Goal: Task Accomplishment & Management: Use online tool/utility

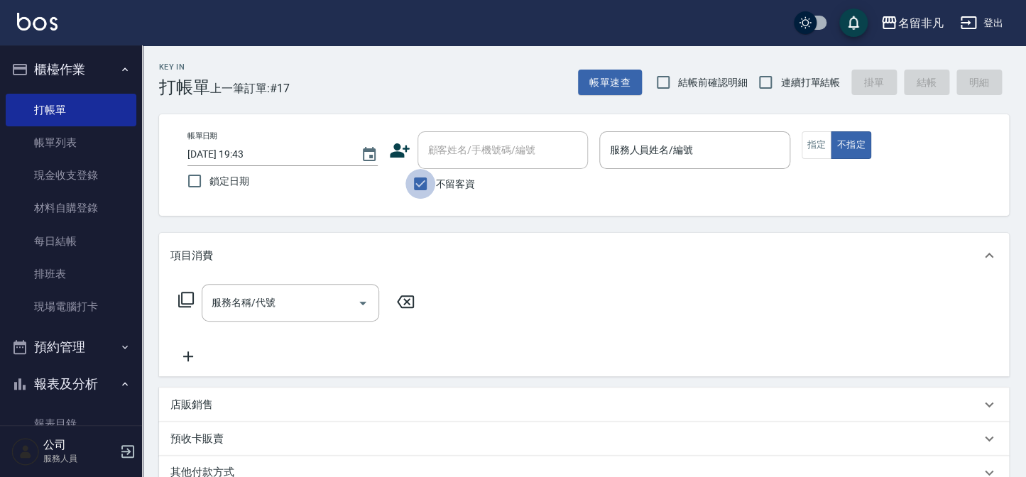
click at [432, 182] on input "不留客資" at bounding box center [420, 184] width 30 height 30
checkbox input "false"
click at [444, 149] on div "顧客姓名/手機號碼/編號 顧客姓名/手機號碼/編號" at bounding box center [502, 150] width 170 height 38
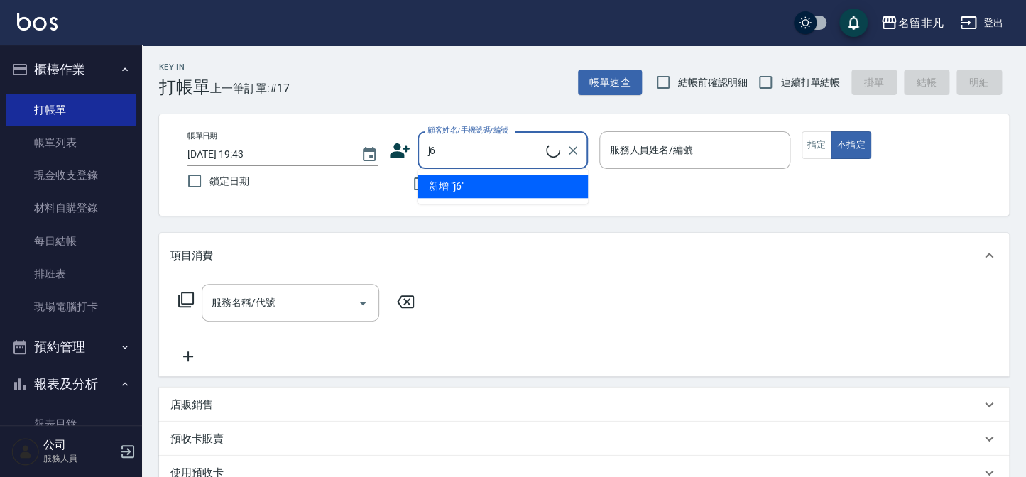
type input "j"
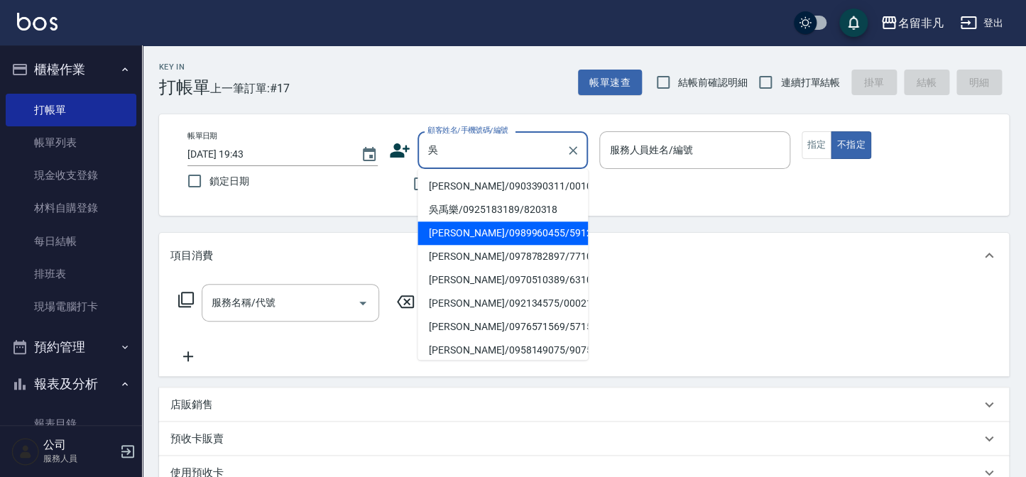
click at [453, 234] on li "[PERSON_NAME]/0989960455/591215" at bounding box center [502, 232] width 170 height 23
type input "[PERSON_NAME]/0989960455/591215"
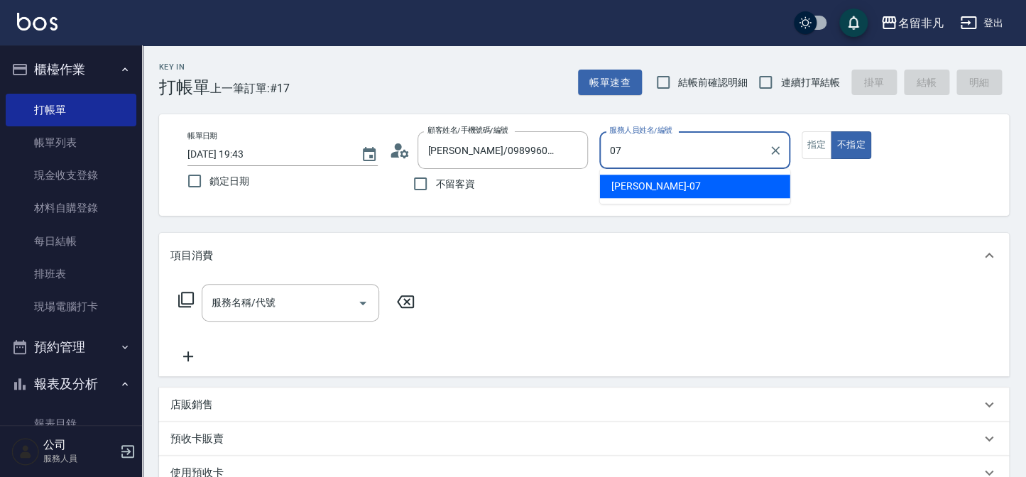
type input "[PERSON_NAME]-07"
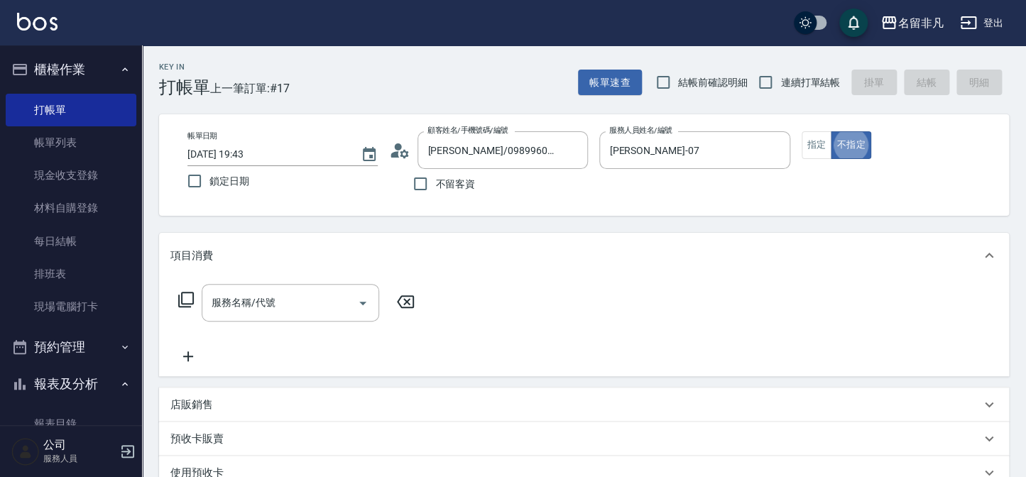
type button "false"
click at [804, 152] on button "指定" at bounding box center [817, 145] width 31 height 28
click at [319, 298] on input "服務名稱/代號" at bounding box center [279, 302] width 143 height 25
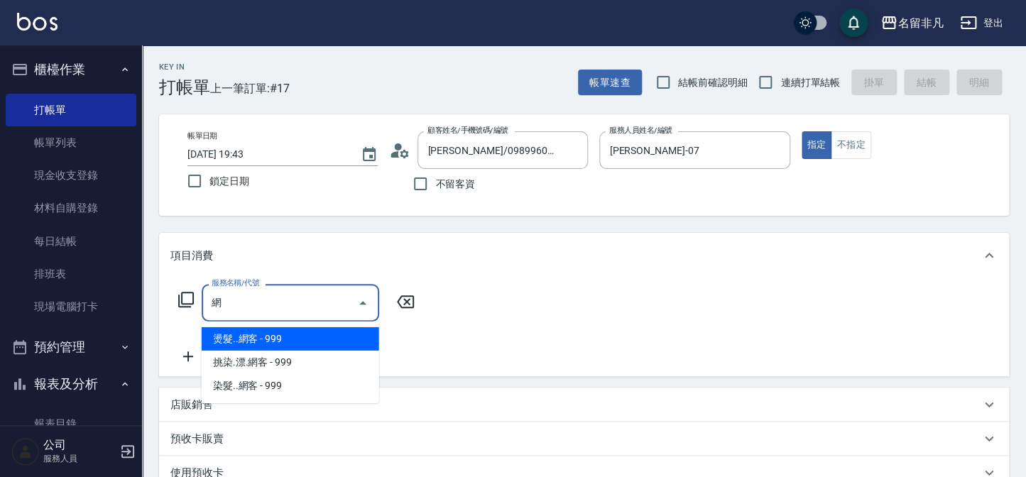
click at [287, 327] on span "燙髮..網客 - 999" at bounding box center [290, 338] width 177 height 23
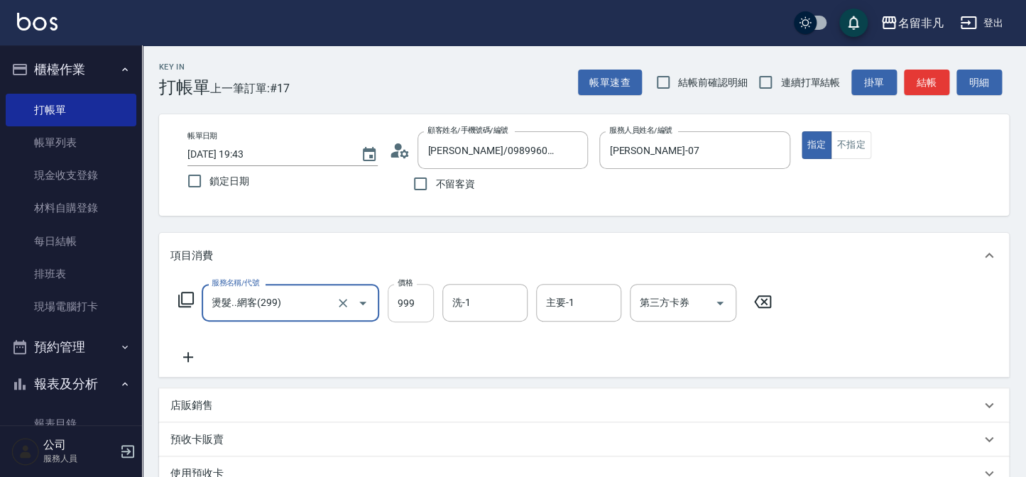
type input "燙髮..網客(299)"
click at [393, 300] on input "999" at bounding box center [411, 303] width 46 height 38
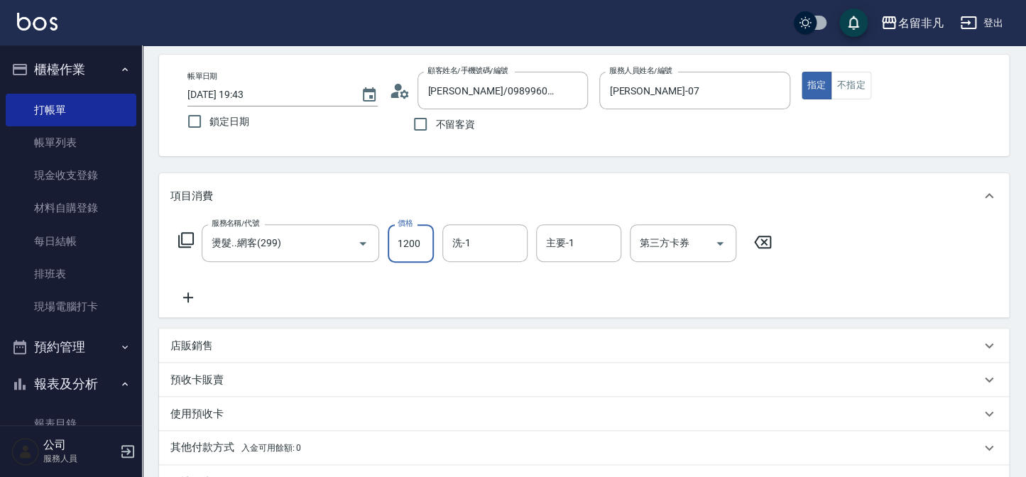
scroll to position [239, 0]
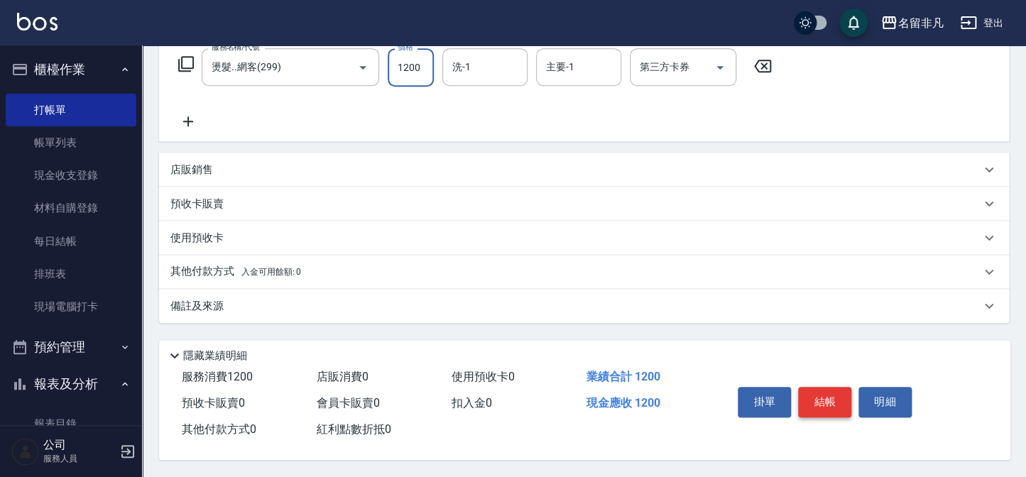
type input "1200"
click at [843, 410] on button "結帳" at bounding box center [824, 402] width 53 height 30
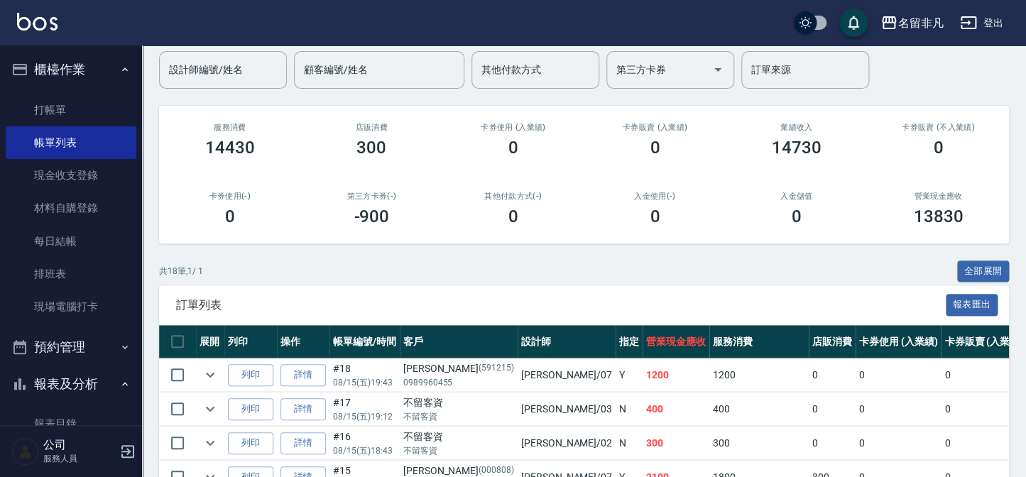
scroll to position [128, 0]
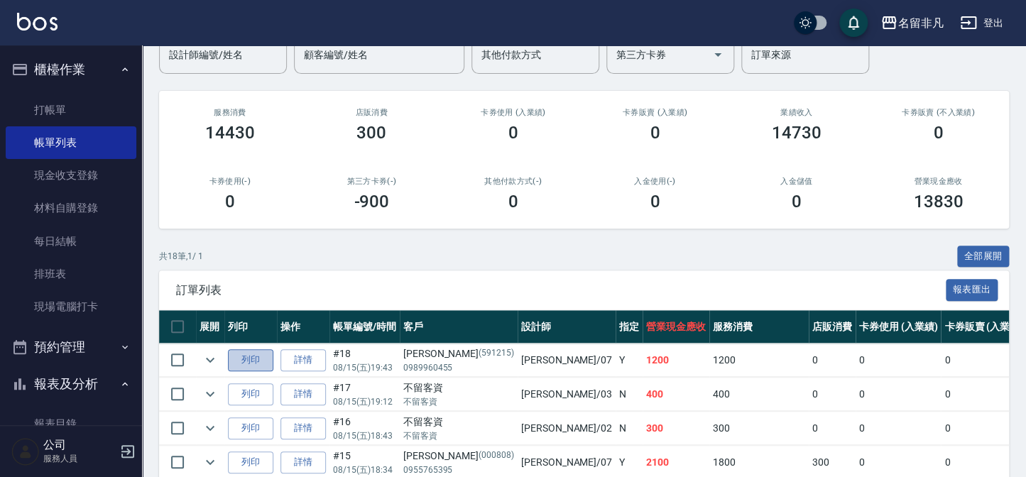
click at [261, 362] on button "列印" at bounding box center [250, 360] width 45 height 22
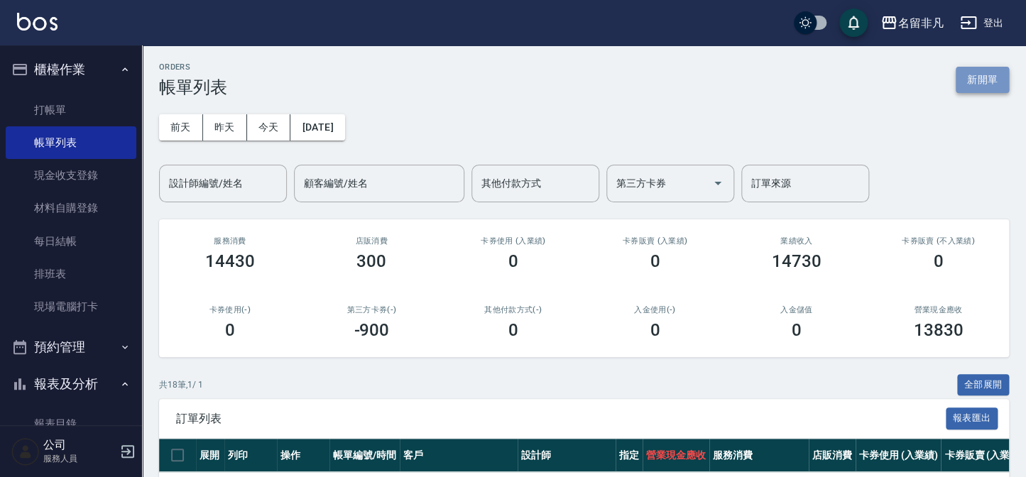
click at [958, 87] on button "新開單" at bounding box center [982, 80] width 53 height 26
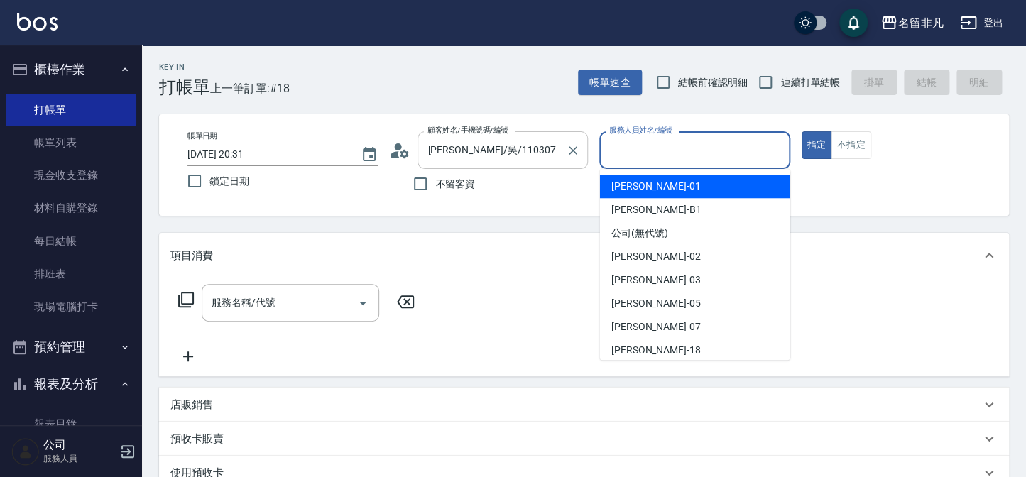
click at [500, 143] on input "[PERSON_NAME]/吳/110307" at bounding box center [492, 150] width 136 height 25
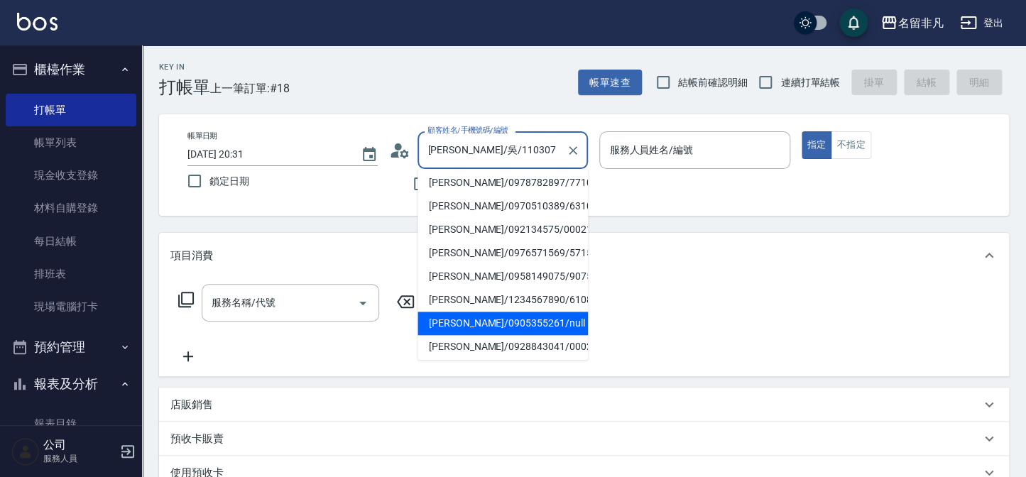
scroll to position [30, 0]
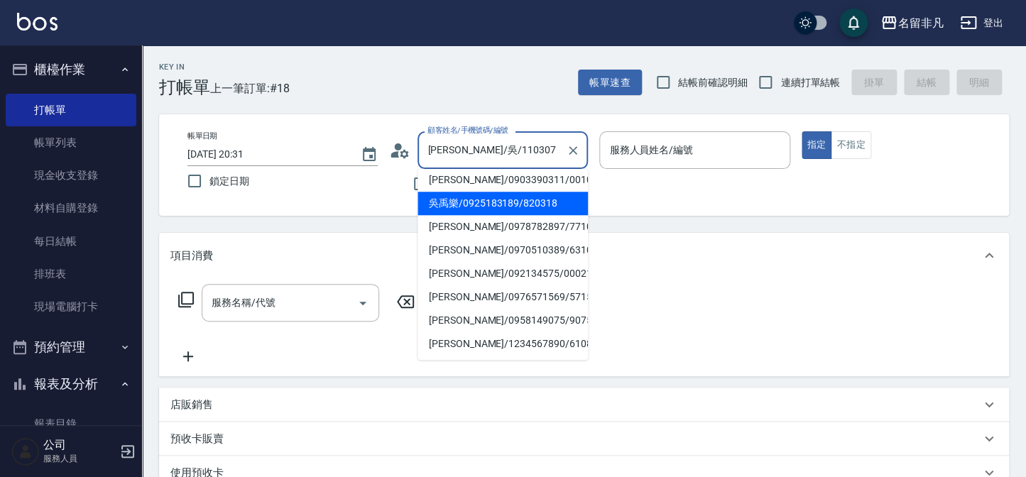
click at [499, 203] on li "吳禹樂/0925183189/820318" at bounding box center [502, 203] width 170 height 23
type input "吳禹樂/0925183189/820318"
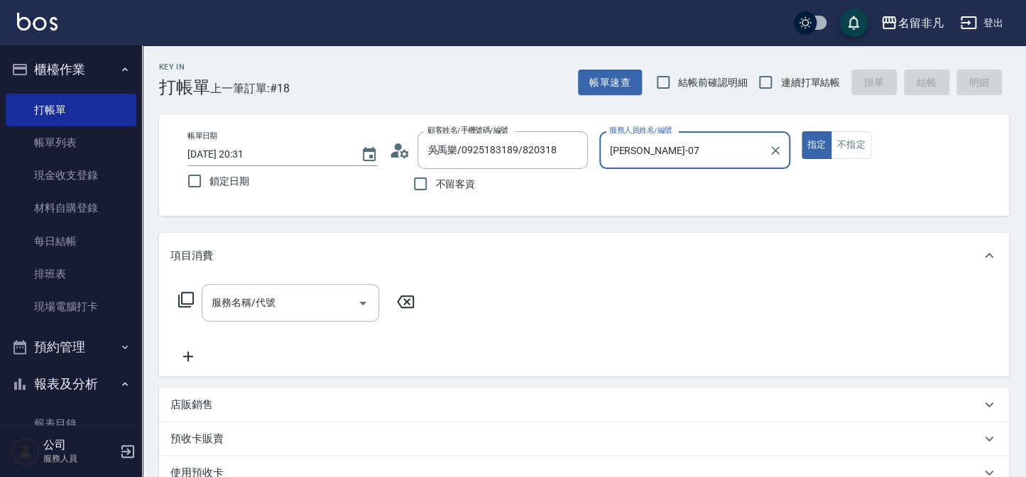
type input "[PERSON_NAME]-07"
click at [292, 299] on input "服務名稱/代號" at bounding box center [279, 302] width 143 height 25
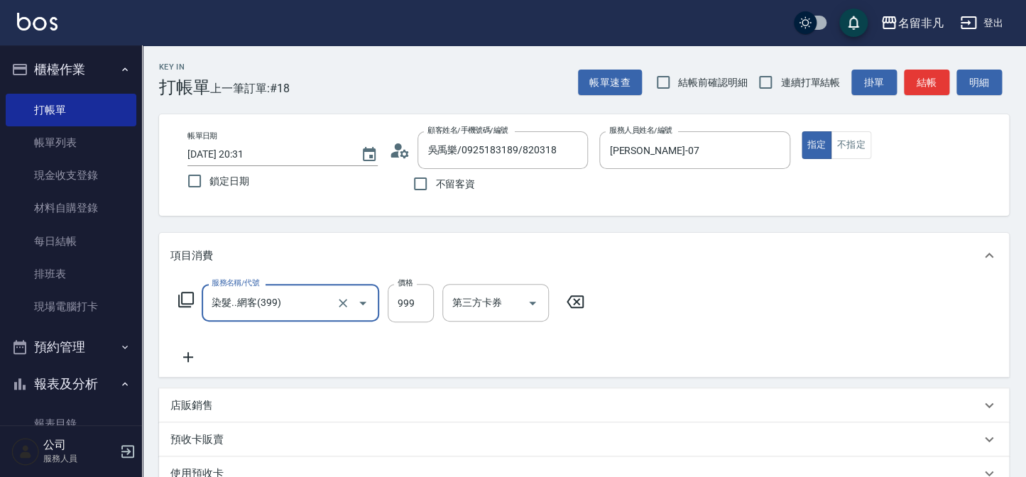
type input "染髮..網客(399)"
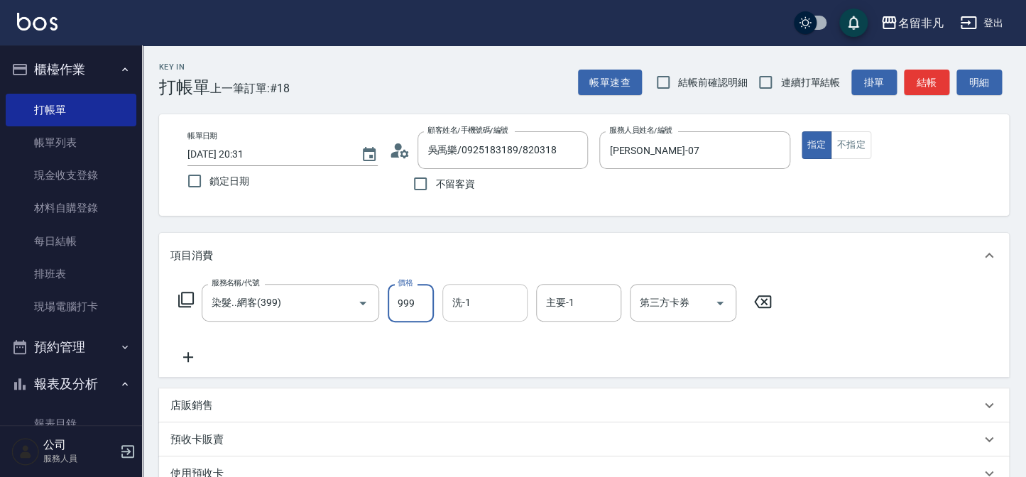
click at [495, 307] on input "洗-1" at bounding box center [485, 302] width 72 height 25
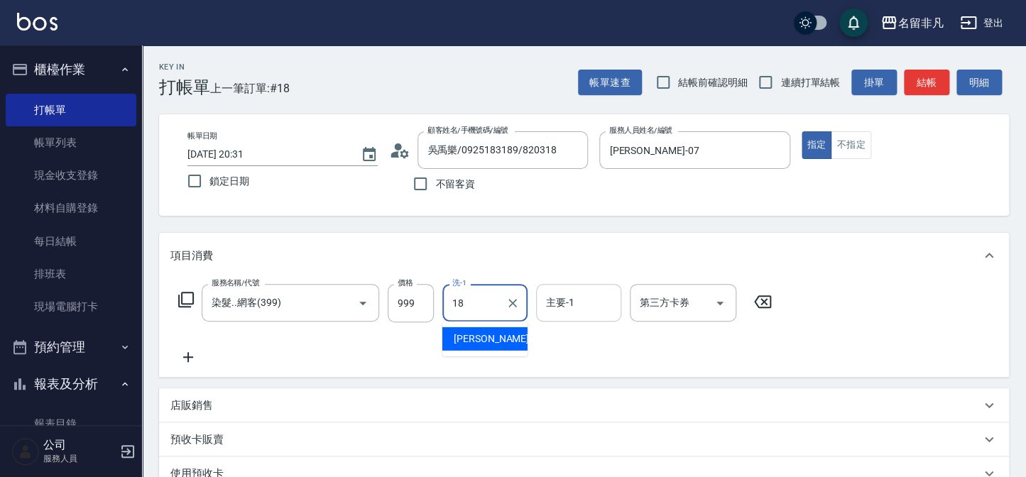
type input "[PERSON_NAME]-18"
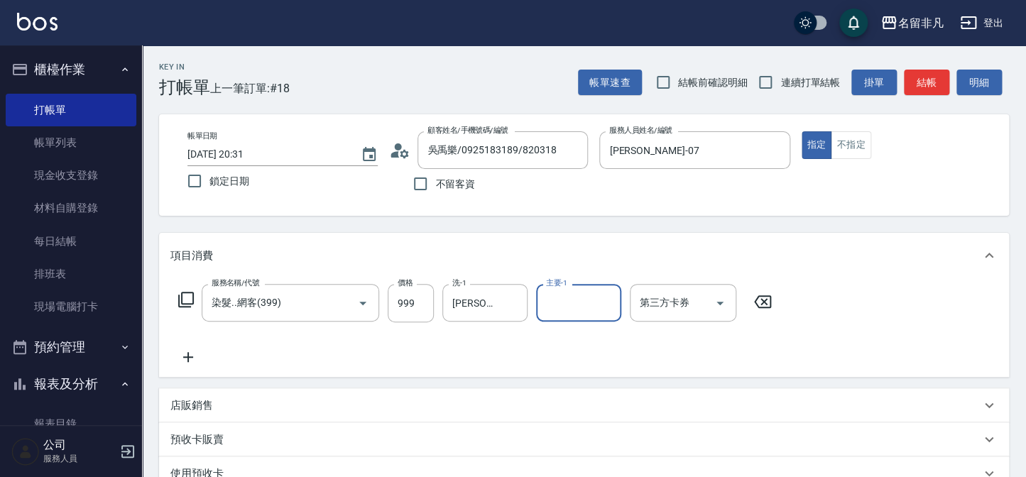
type input "8"
type input "[PERSON_NAME]-18"
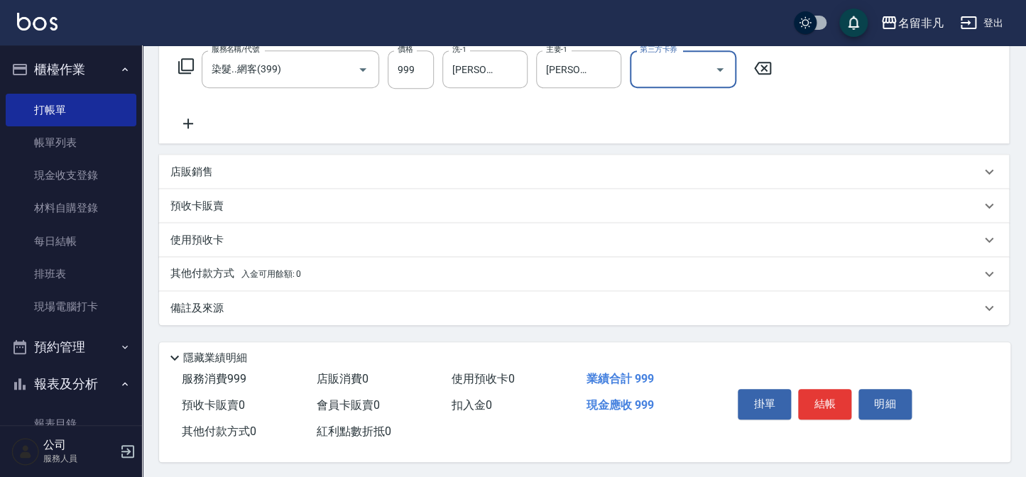
scroll to position [239, 0]
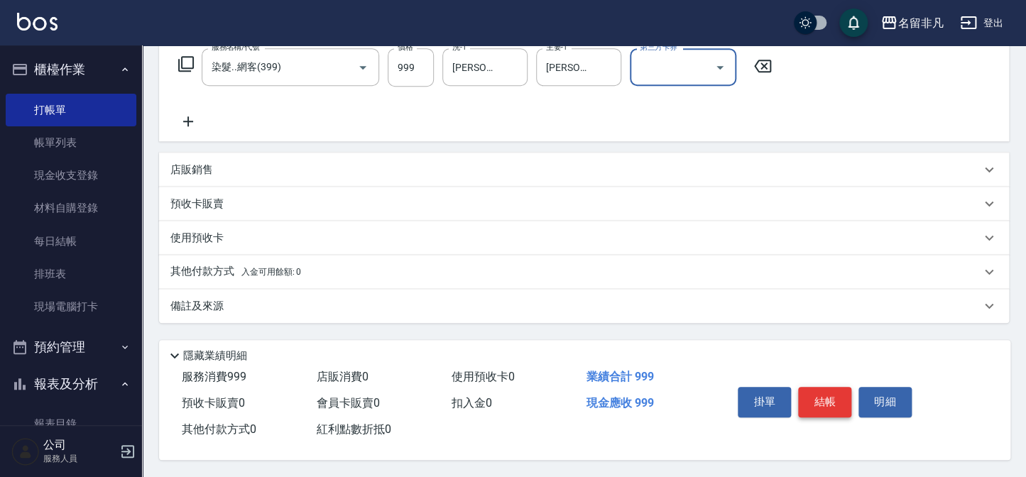
click at [818, 402] on button "結帳" at bounding box center [824, 402] width 53 height 30
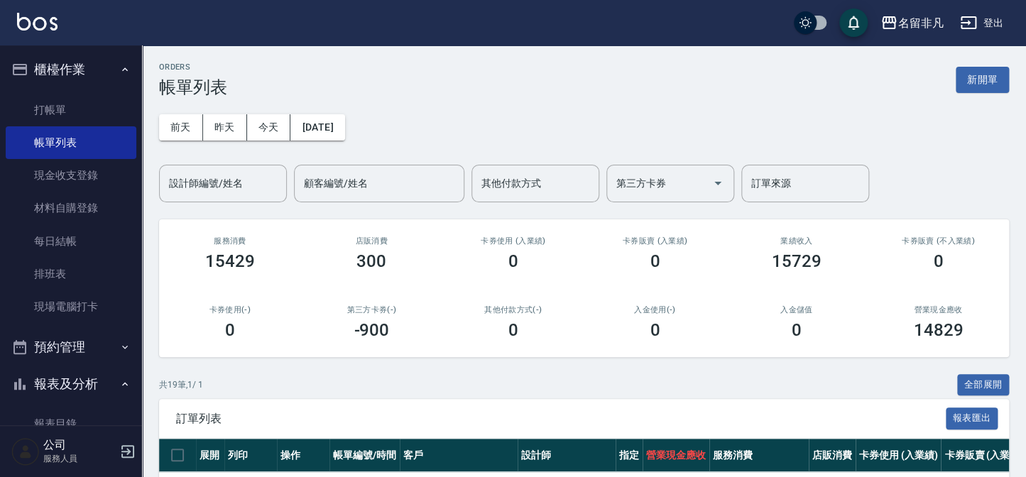
click at [963, 84] on button "新開單" at bounding box center [982, 80] width 53 height 26
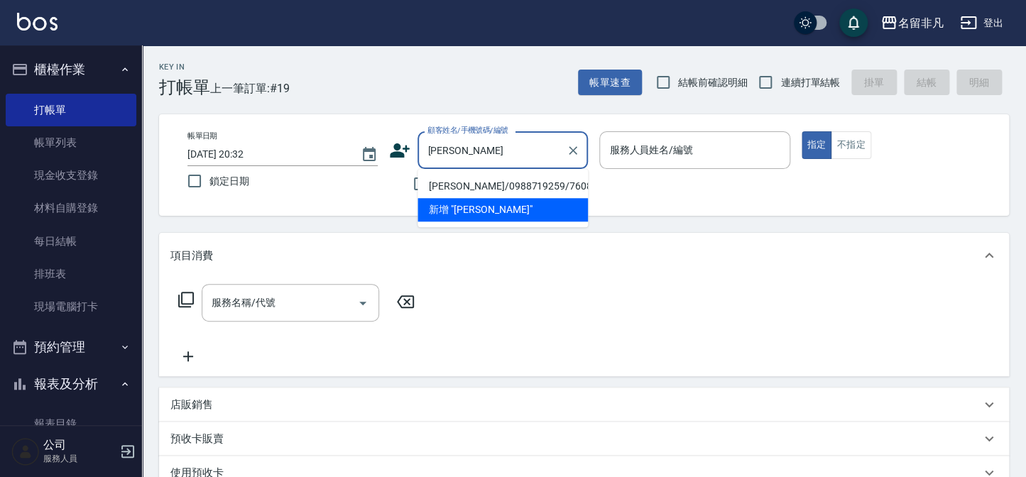
click at [458, 185] on li "[PERSON_NAME]/0988719259/760818" at bounding box center [502, 186] width 170 height 23
type input "[PERSON_NAME]/0988719259/760818"
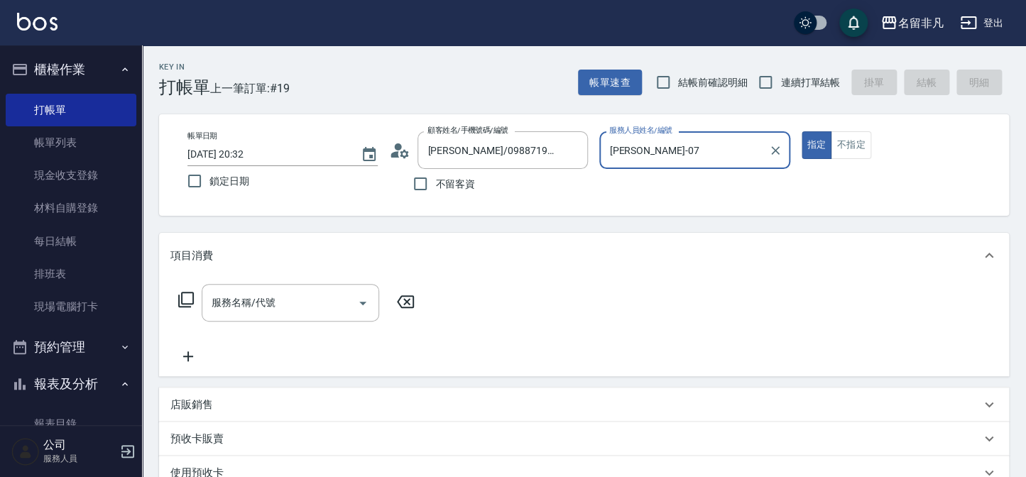
type input "[PERSON_NAME]-07"
click at [311, 300] on input "服務名稱/代號" at bounding box center [279, 302] width 143 height 25
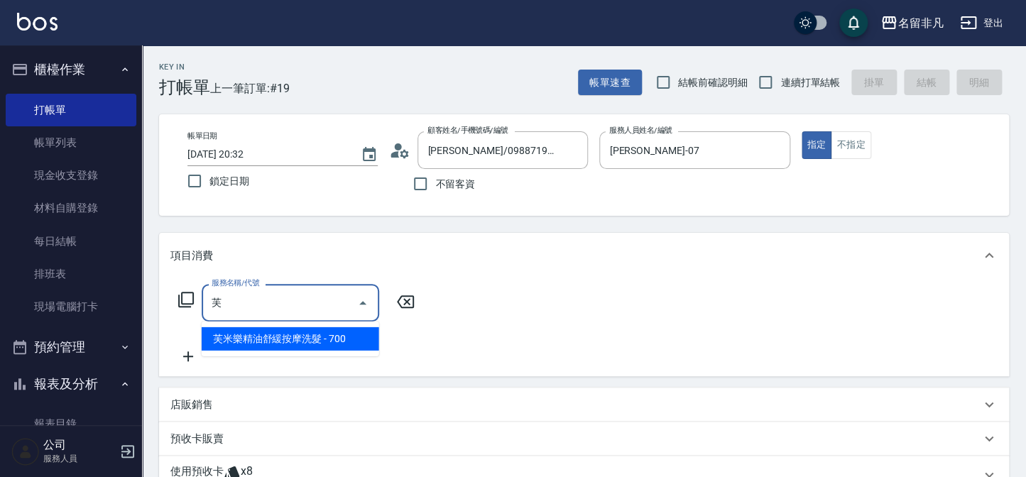
click at [337, 338] on span "芙米樂精油舒緩按摩洗髮 - 700" at bounding box center [290, 338] width 177 height 23
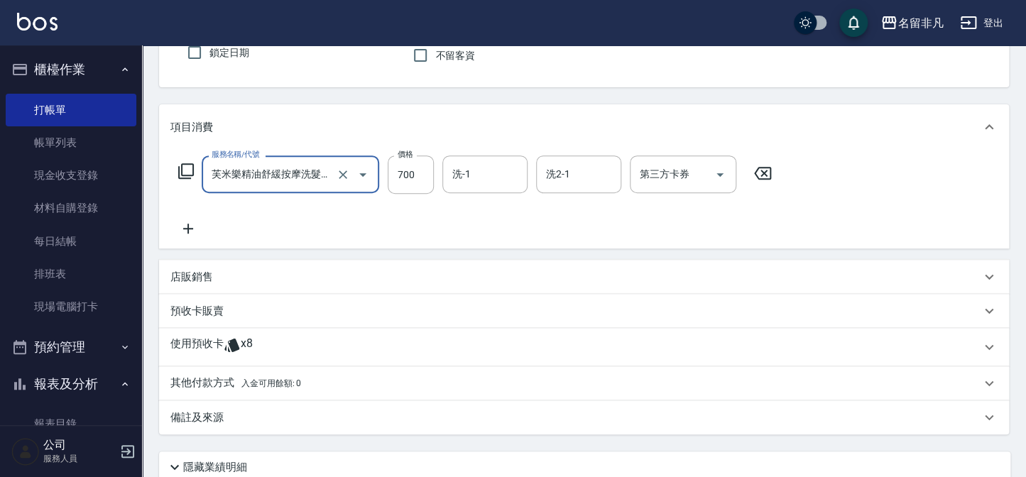
type input "芙米樂精油舒緩按摩洗髮(106)"
click at [486, 120] on div "項目消費" at bounding box center [575, 127] width 810 height 15
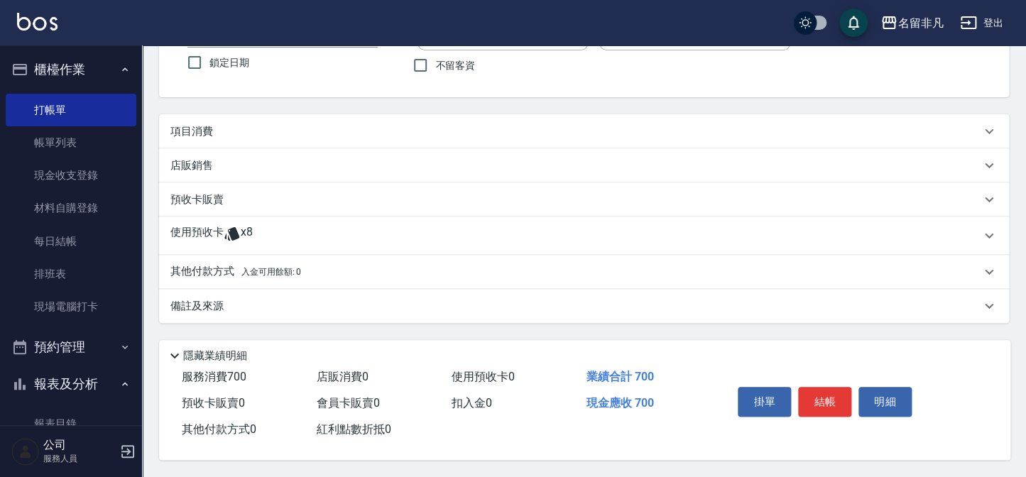
click at [475, 133] on div "項目消費" at bounding box center [575, 131] width 810 height 15
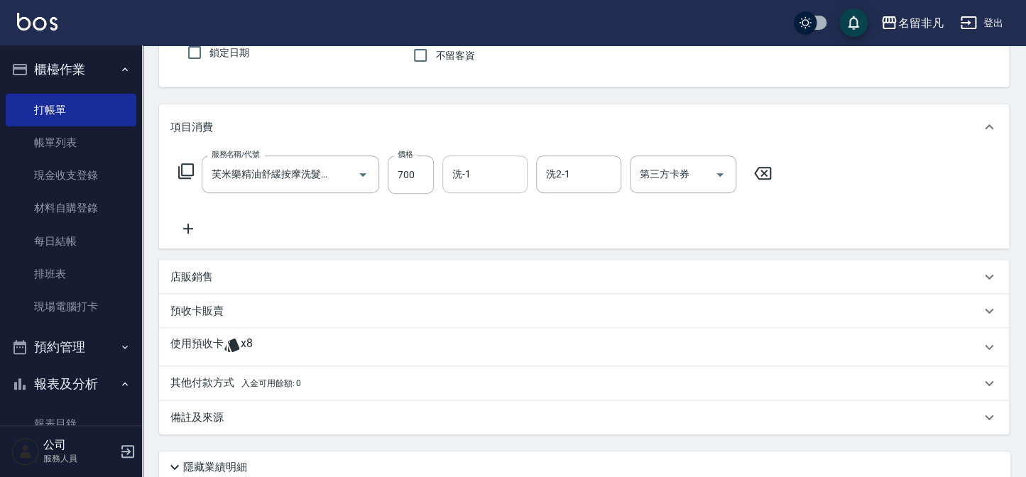
click at [477, 177] on input "洗-1" at bounding box center [485, 174] width 72 height 25
type input "[PERSON_NAME]-18"
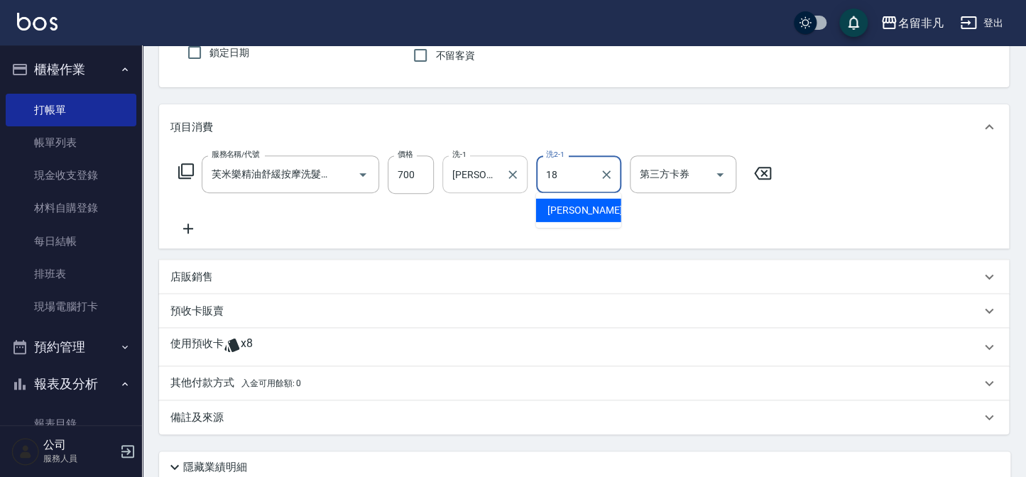
type input "[PERSON_NAME]-18"
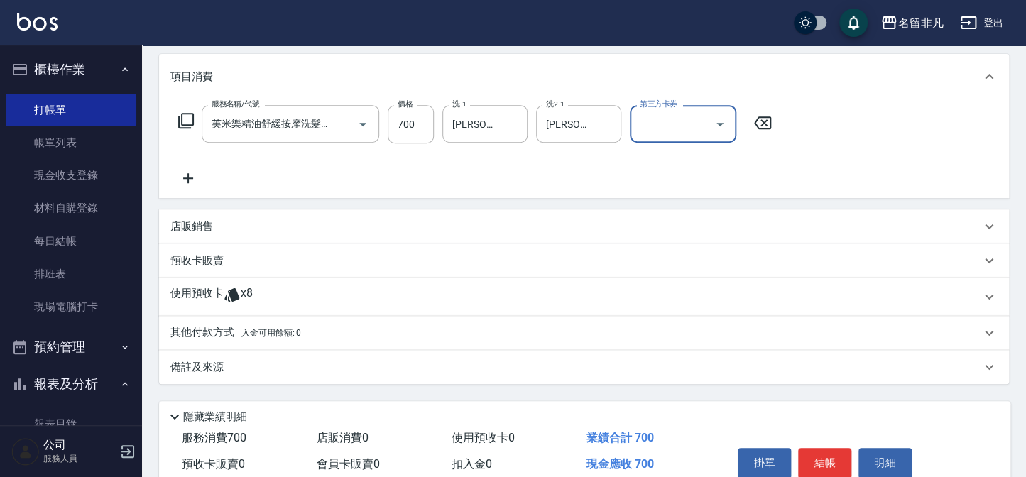
scroll to position [243, 0]
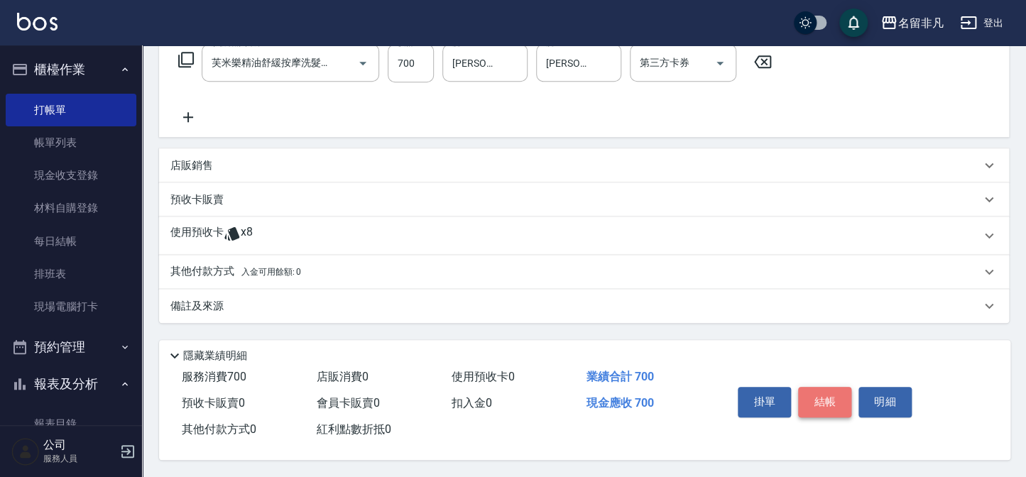
click at [834, 405] on button "結帳" at bounding box center [824, 402] width 53 height 30
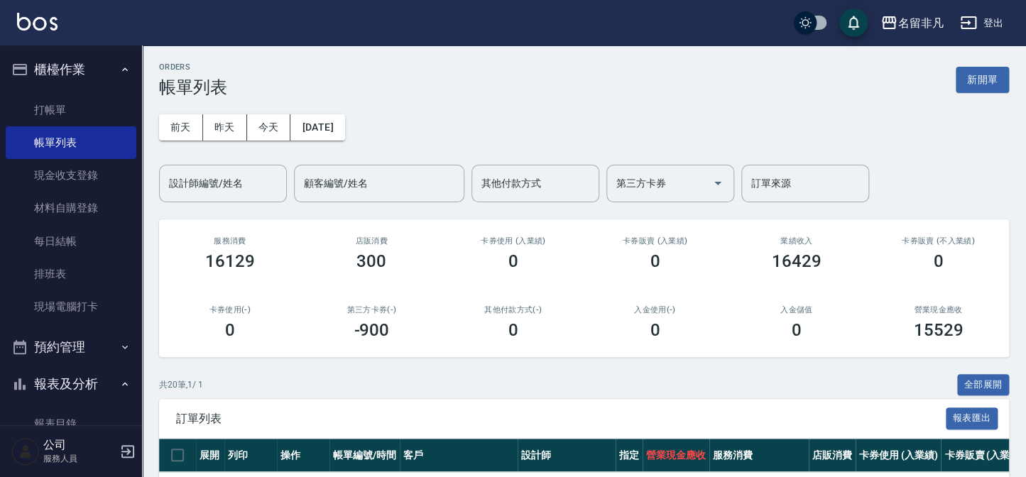
click at [80, 63] on button "櫃檯作業" at bounding box center [71, 69] width 131 height 37
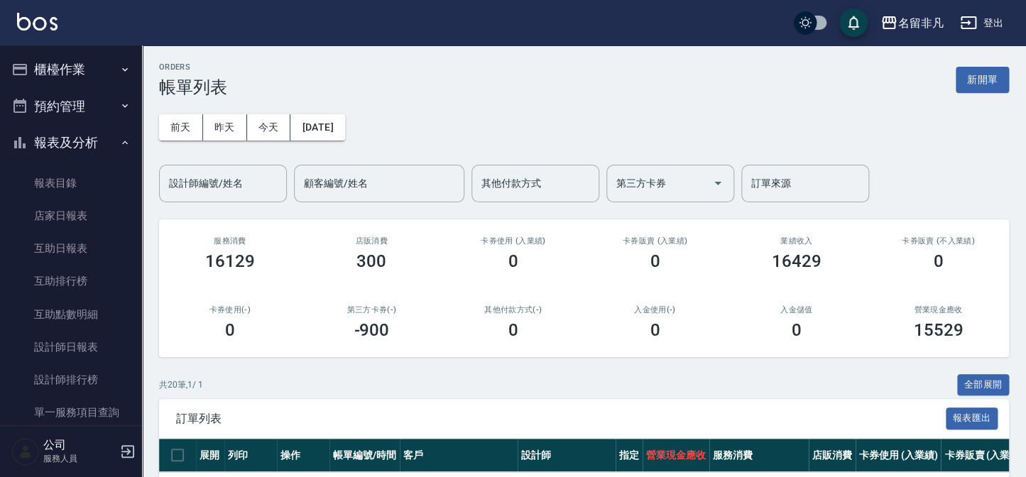
click at [74, 148] on button "報表及分析" at bounding box center [71, 142] width 131 height 37
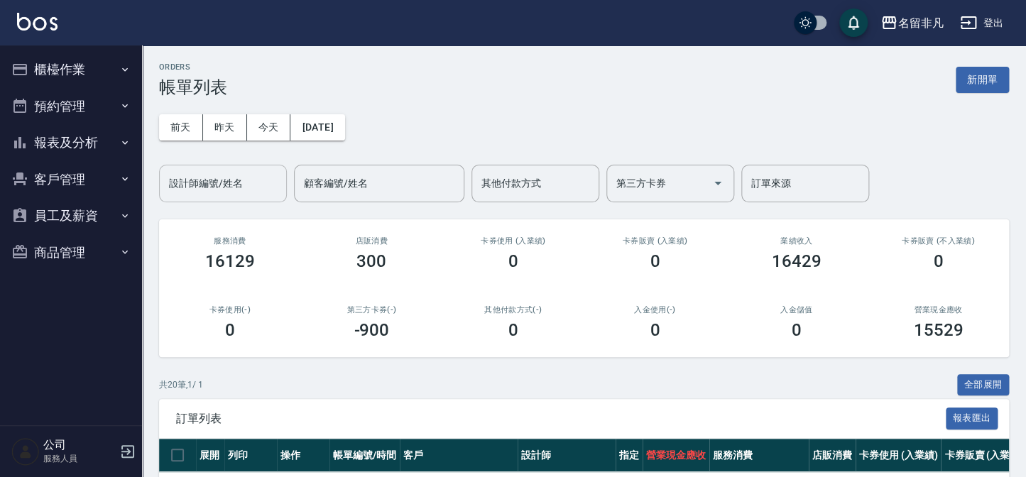
click at [251, 197] on div "設計師編號/姓名" at bounding box center [223, 184] width 128 height 38
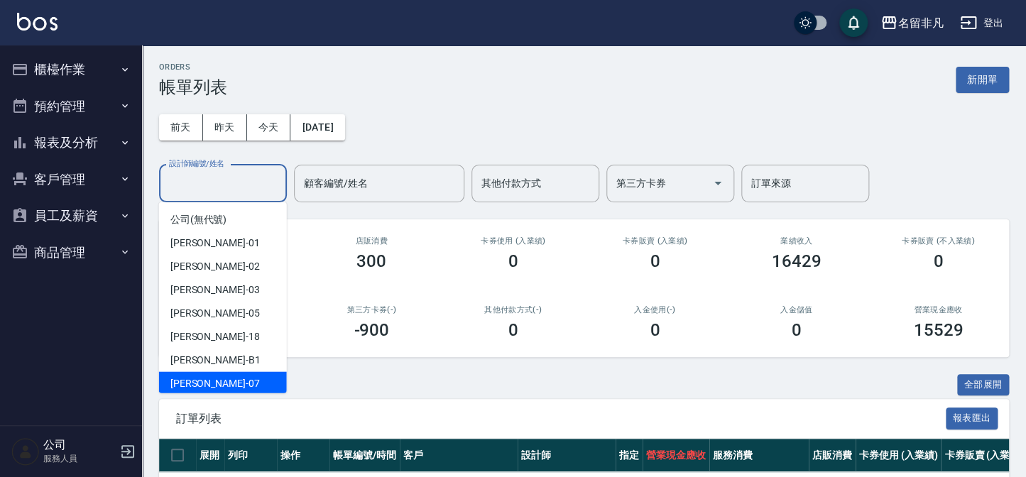
click at [241, 374] on div "[PERSON_NAME]-07" at bounding box center [223, 383] width 128 height 23
type input "[PERSON_NAME]-07"
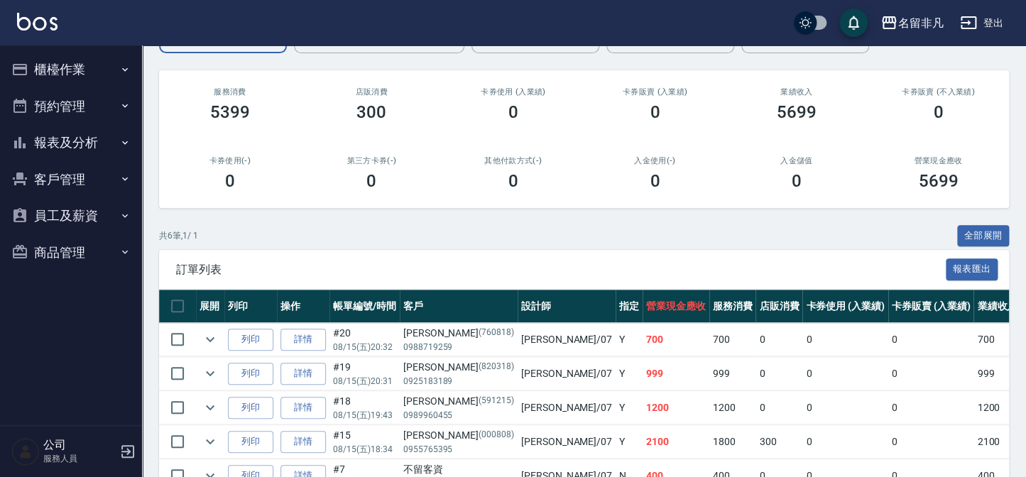
scroll to position [263, 0]
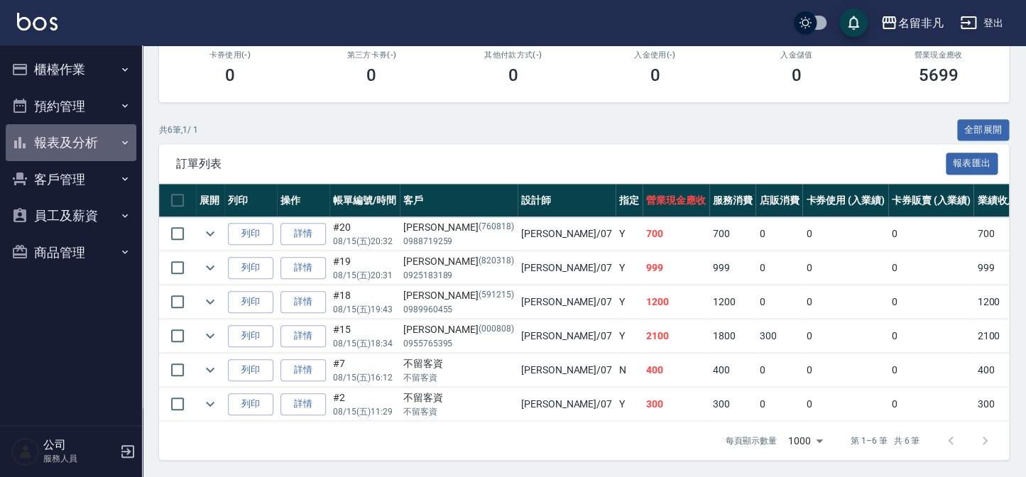
click at [118, 149] on button "報表及分析" at bounding box center [71, 142] width 131 height 37
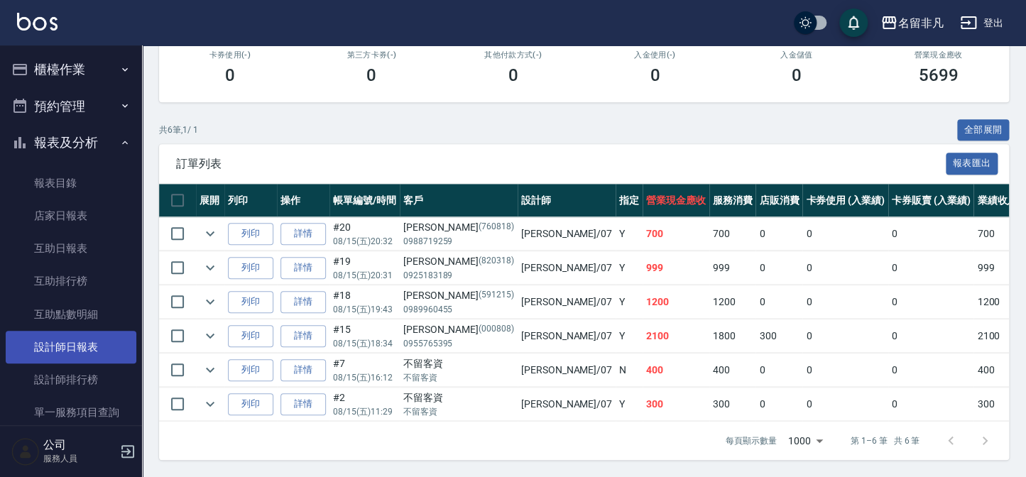
click at [89, 346] on link "設計師日報表" at bounding box center [71, 347] width 131 height 33
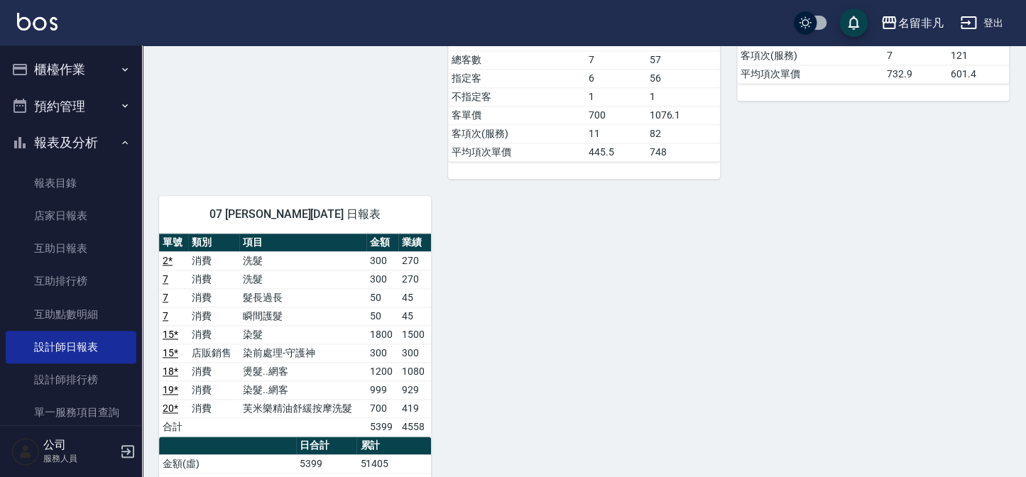
scroll to position [645, 0]
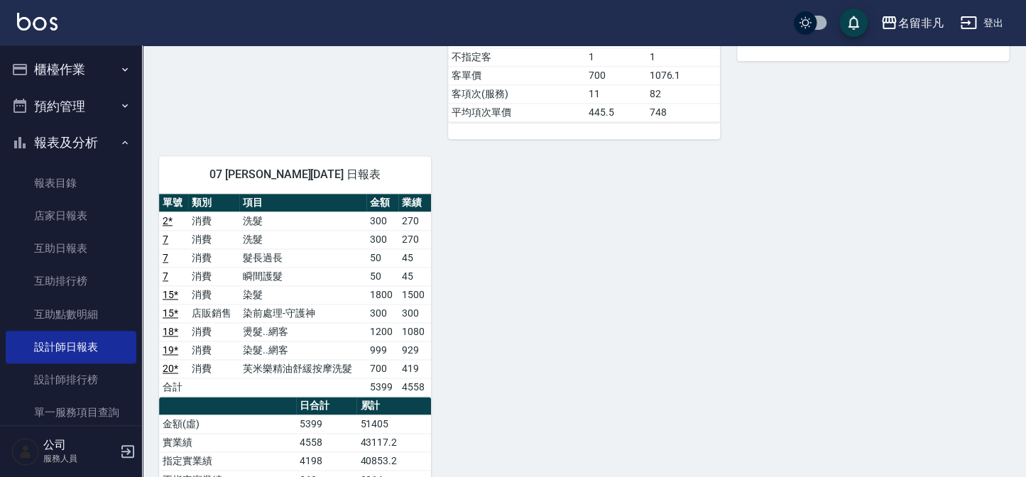
click at [25, 149] on icon "button" at bounding box center [19, 142] width 17 height 17
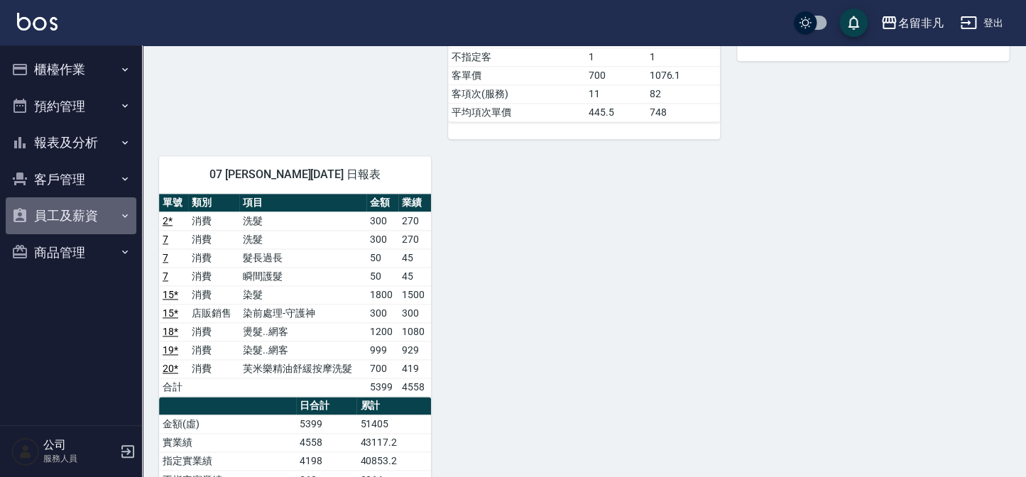
click at [62, 198] on button "員工及薪資" at bounding box center [71, 215] width 131 height 37
click at [67, 149] on button "報表及分析" at bounding box center [71, 142] width 131 height 37
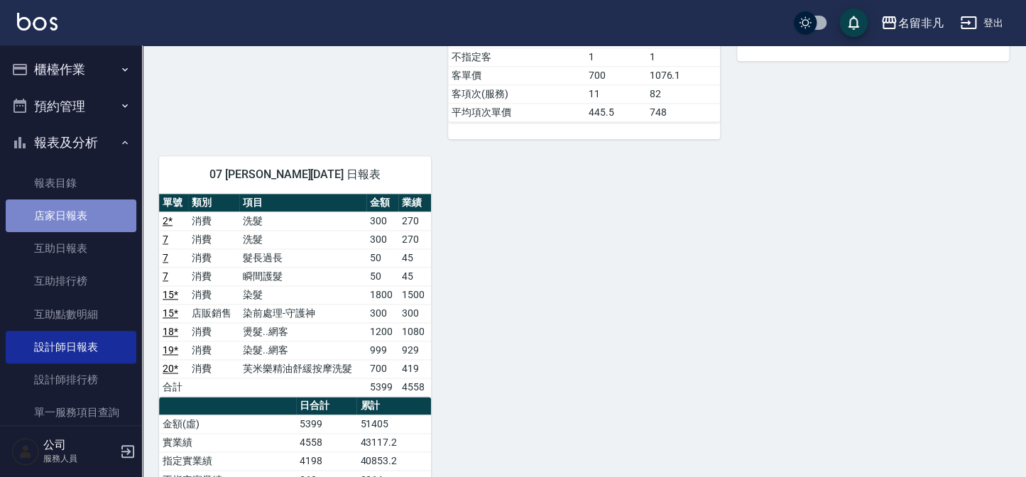
click at [75, 227] on link "店家日報表" at bounding box center [71, 215] width 131 height 33
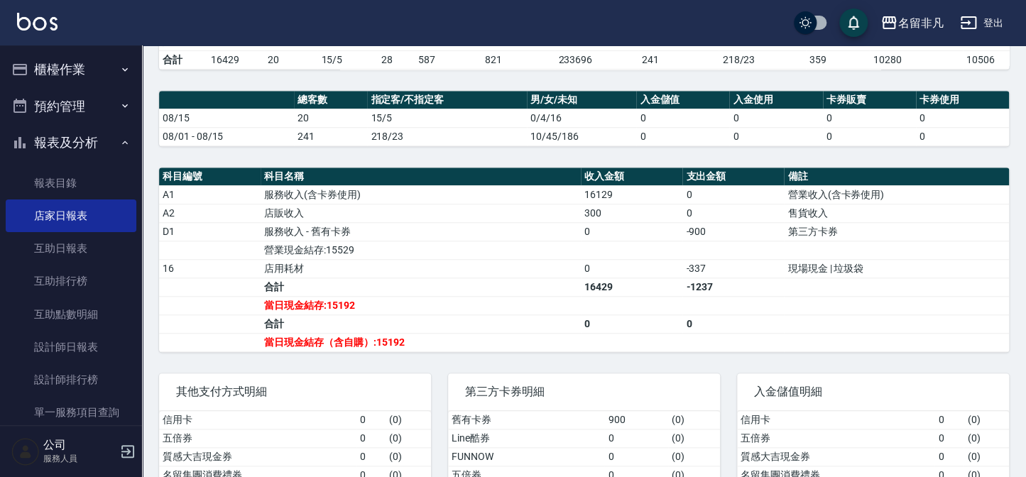
scroll to position [387, 0]
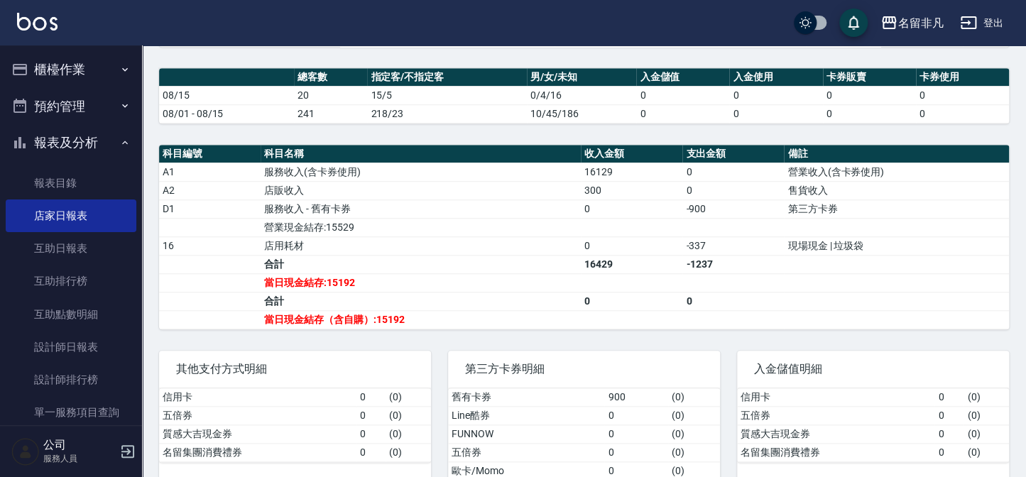
drag, startPoint x: 33, startPoint y: 151, endPoint x: 42, endPoint y: 148, distance: 9.7
click at [33, 151] on button "報表及分析" at bounding box center [71, 142] width 131 height 37
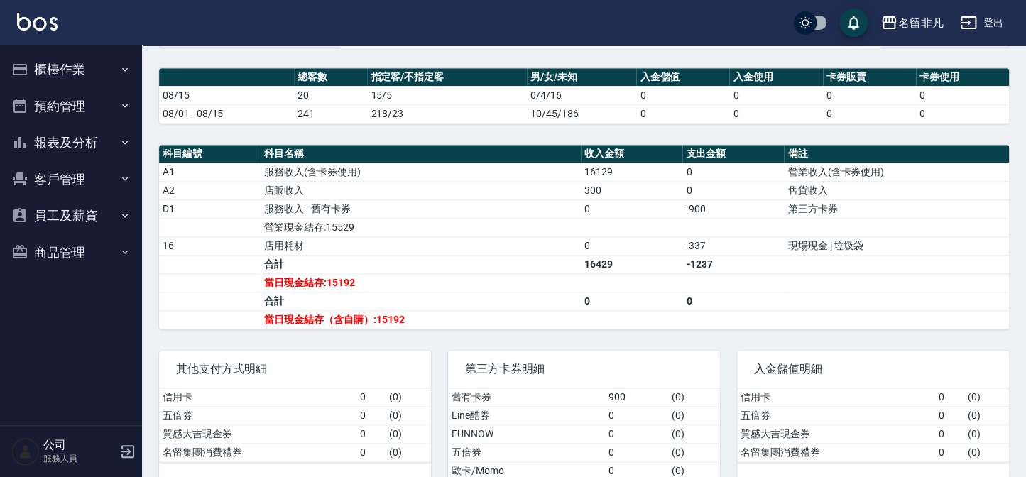
click at [66, 67] on button "櫃檯作業" at bounding box center [71, 69] width 131 height 37
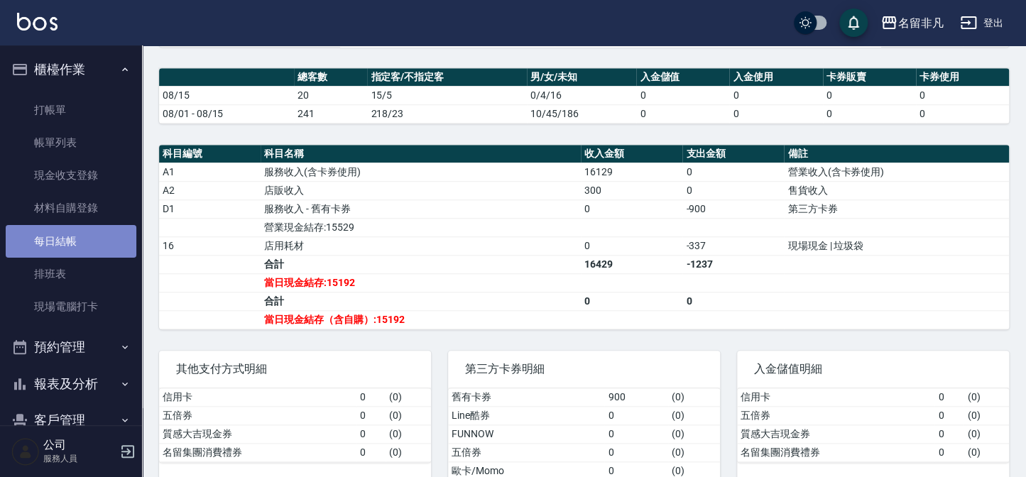
click at [92, 248] on link "每日結帳" at bounding box center [71, 241] width 131 height 33
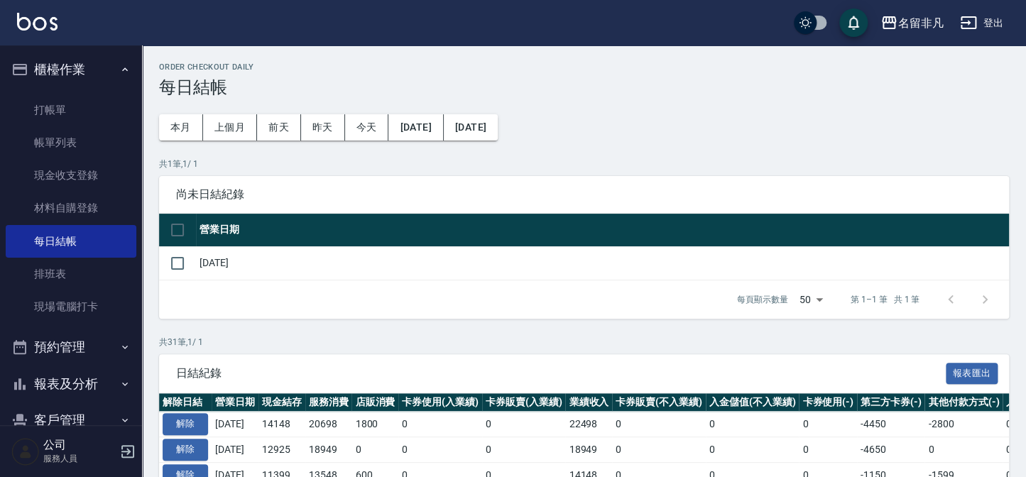
click at [199, 263] on td "[DATE]" at bounding box center [602, 262] width 813 height 33
click at [185, 261] on input "checkbox" at bounding box center [178, 263] width 30 height 30
checkbox input "true"
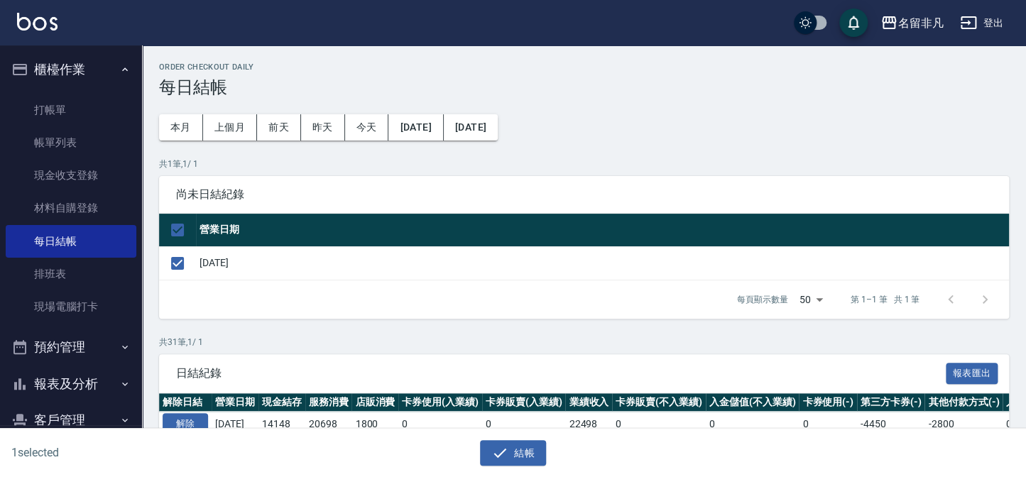
click at [549, 458] on div "結帳" at bounding box center [513, 453] width 496 height 26
click at [537, 455] on button "結帳" at bounding box center [513, 453] width 66 height 26
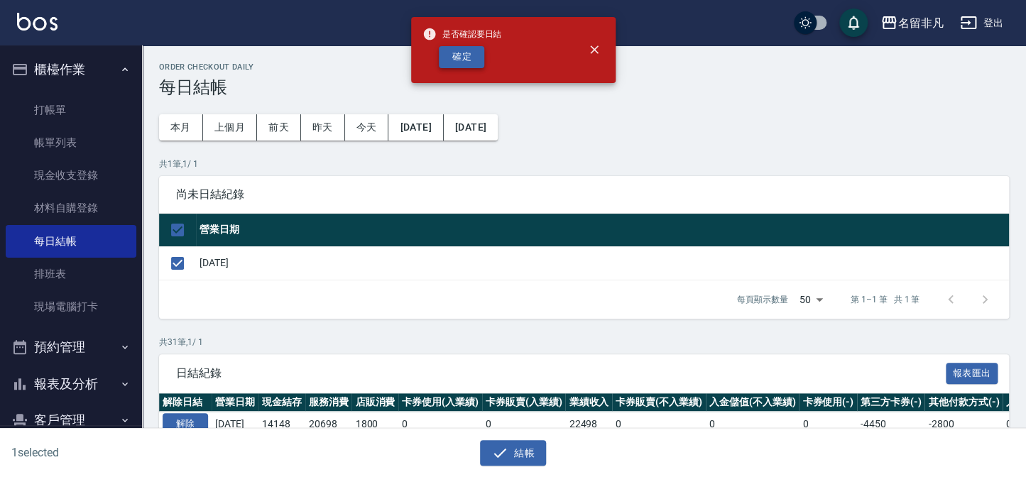
click at [466, 56] on button "確定" at bounding box center [461, 57] width 45 height 22
checkbox input "false"
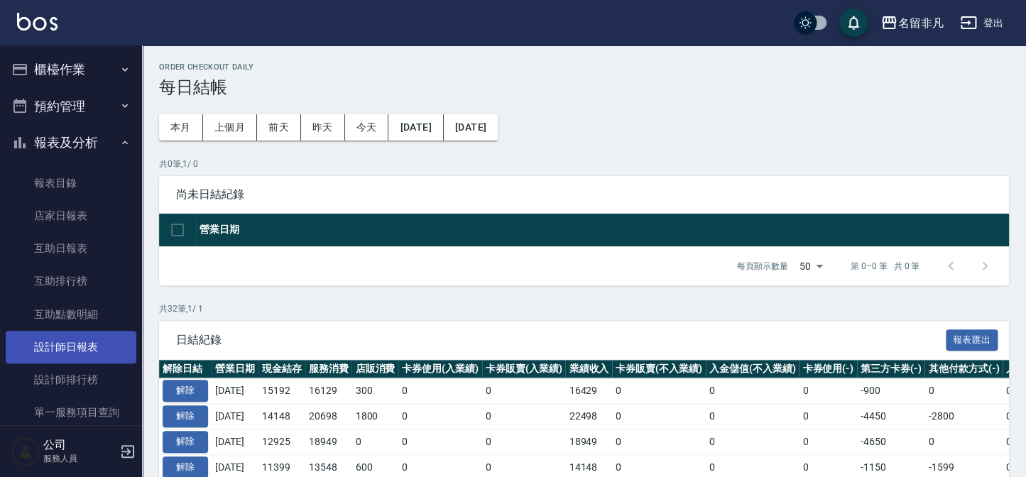
click at [92, 359] on link "設計師日報表" at bounding box center [71, 347] width 131 height 33
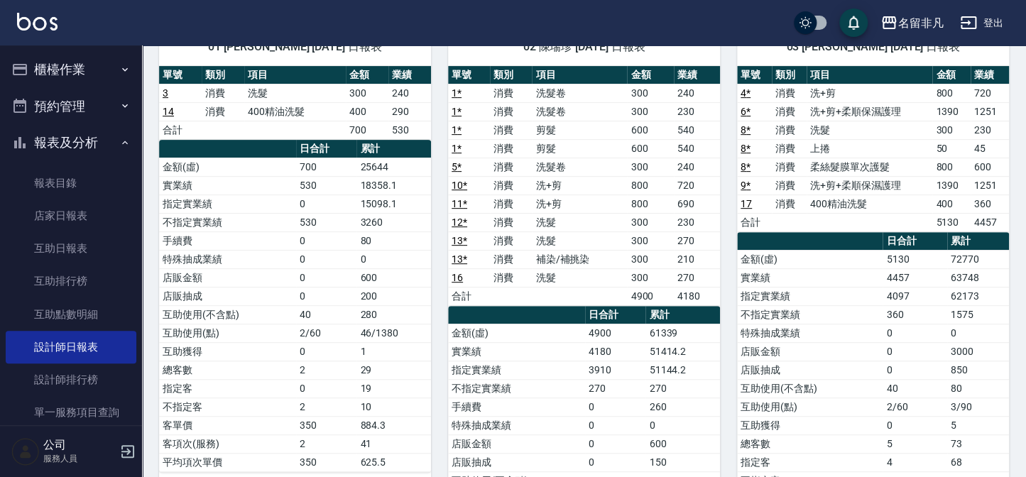
scroll to position [128, 0]
